Goal: Information Seeking & Learning: Learn about a topic

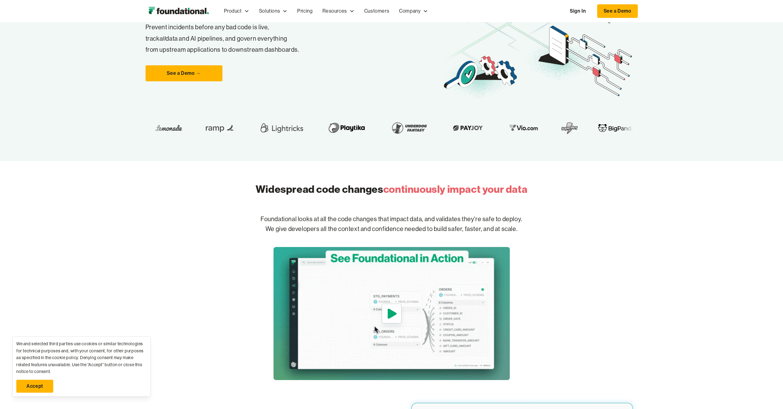
scroll to position [182, 0]
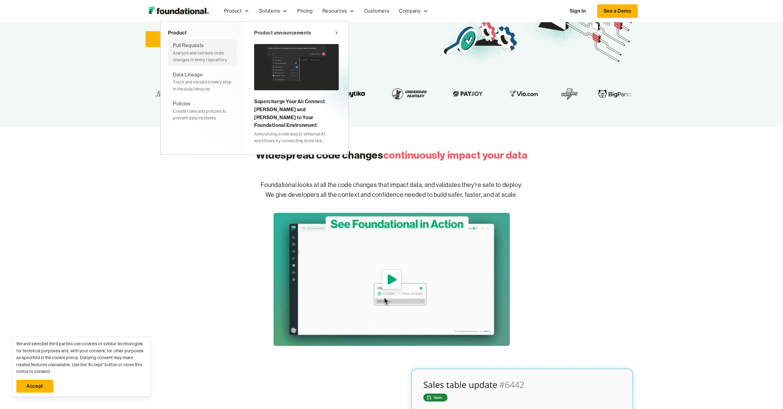
click at [199, 45] on div "Pull Requests" at bounding box center [188, 46] width 31 height 8
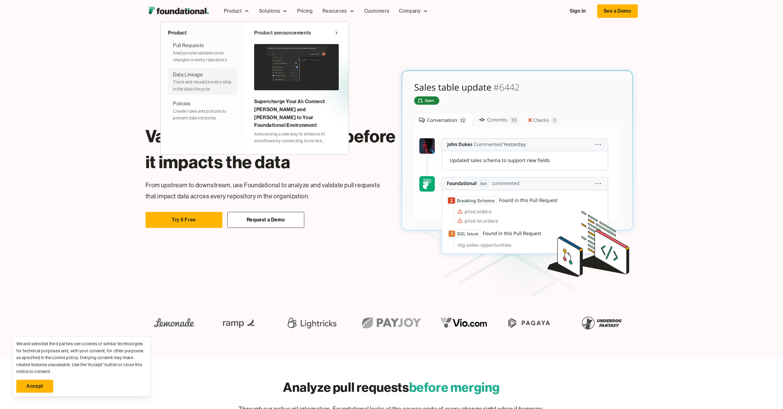
click at [212, 77] on div "Data Lineage Track and visualize every step in the data lifecycle" at bounding box center [202, 82] width 59 height 22
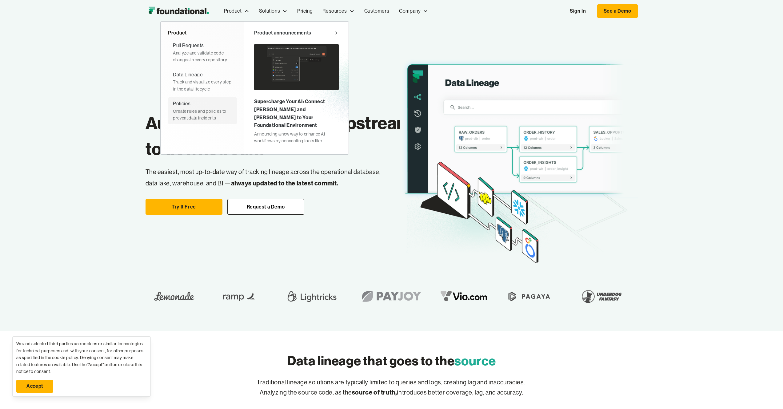
click at [185, 113] on div "Create rules and policies to prevent data incidents" at bounding box center [202, 115] width 59 height 14
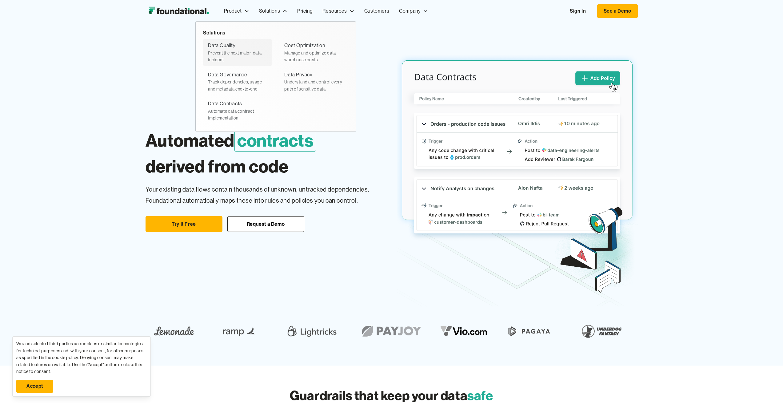
click at [236, 42] on div "Data Quality Prevent the next major  data incident" at bounding box center [237, 53] width 59 height 22
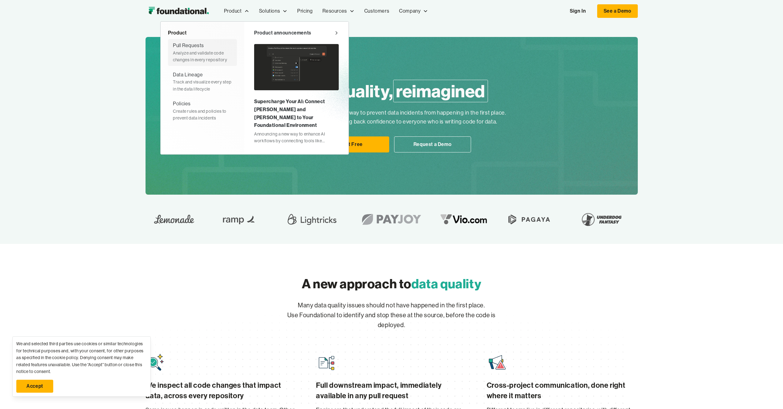
click at [201, 58] on div "Analyze and validate code changes in every repository" at bounding box center [202, 57] width 59 height 14
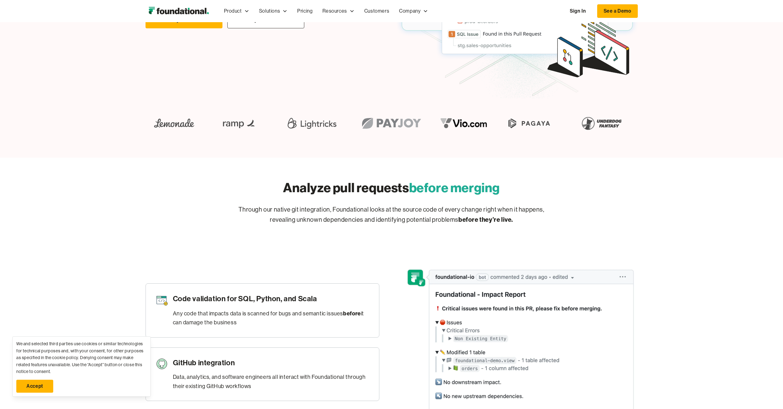
scroll to position [207, 0]
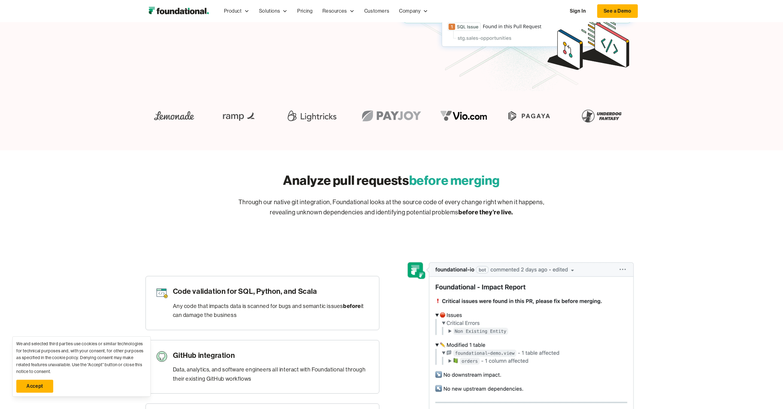
click at [197, 10] on img "home" at bounding box center [179, 11] width 66 height 12
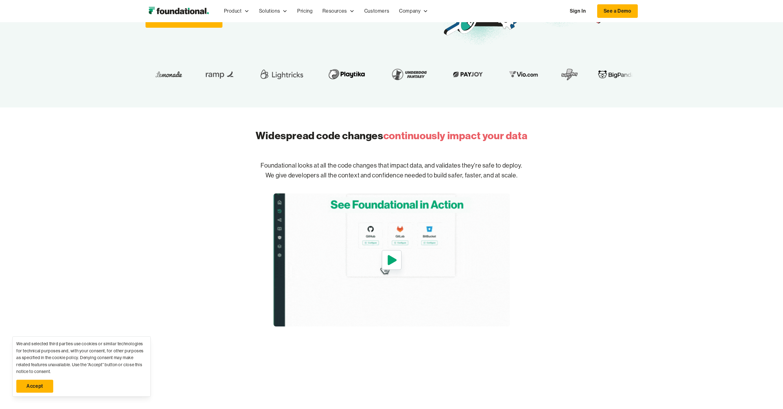
scroll to position [236, 0]
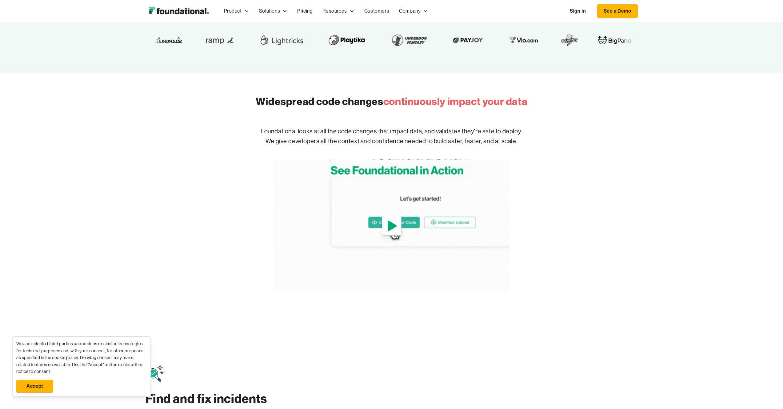
click at [392, 223] on icon "open lightbox" at bounding box center [392, 226] width 14 height 20
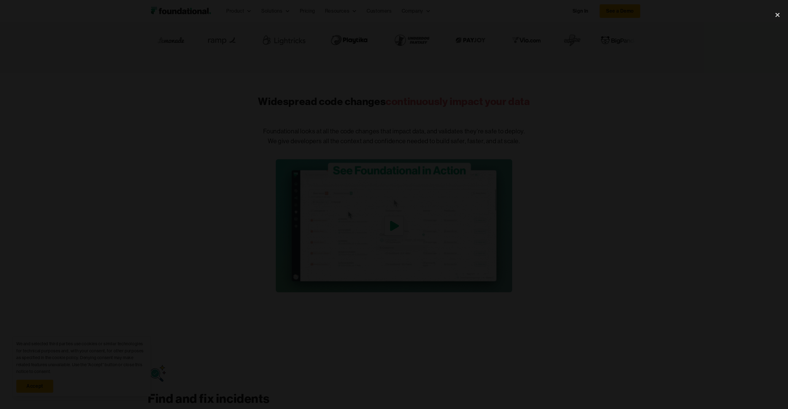
click at [609, 166] on div at bounding box center [394, 204] width 788 height 392
